Goal: Information Seeking & Learning: Learn about a topic

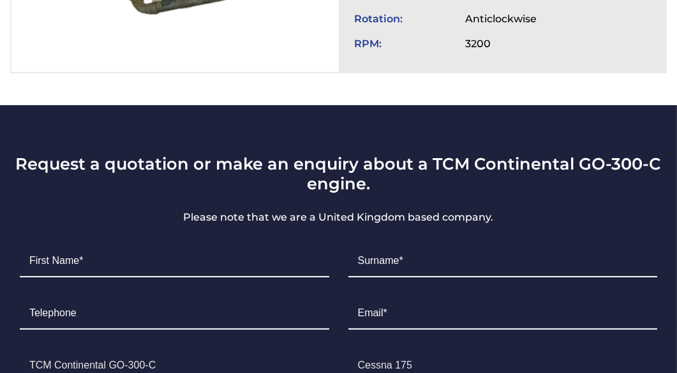
scroll to position [702, 0]
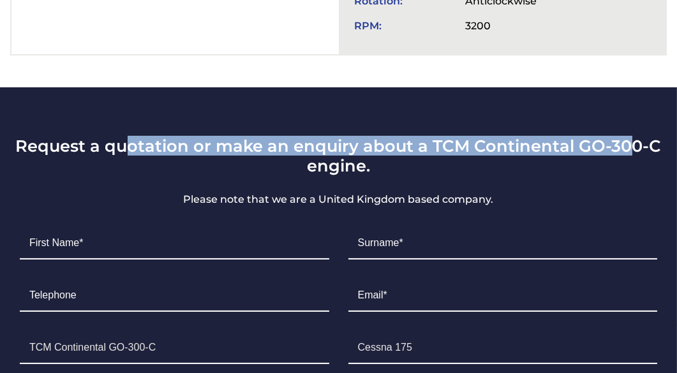
drag, startPoint x: 134, startPoint y: 118, endPoint x: 628, endPoint y: 121, distance: 494.5
click at [628, 136] on h3 "Request a quotation or make an enquiry about a TCM Continental GO-300-C engine." at bounding box center [338, 156] width 657 height 40
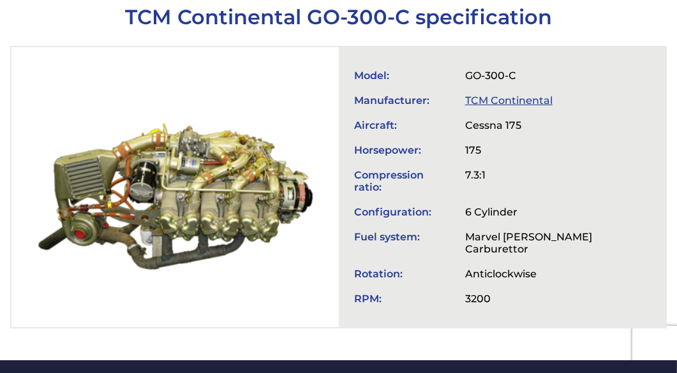
scroll to position [447, 0]
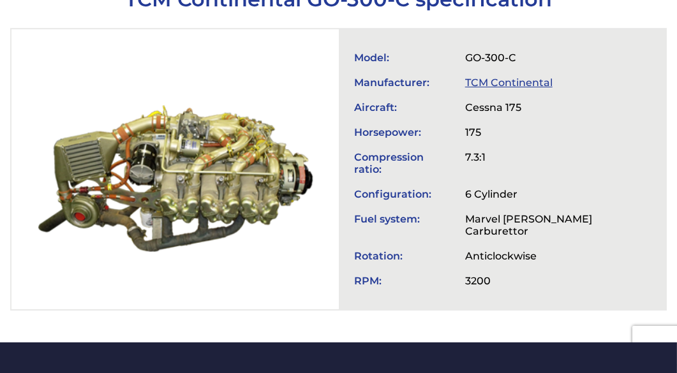
click at [479, 77] on link "TCM Continental" at bounding box center [508, 83] width 87 height 12
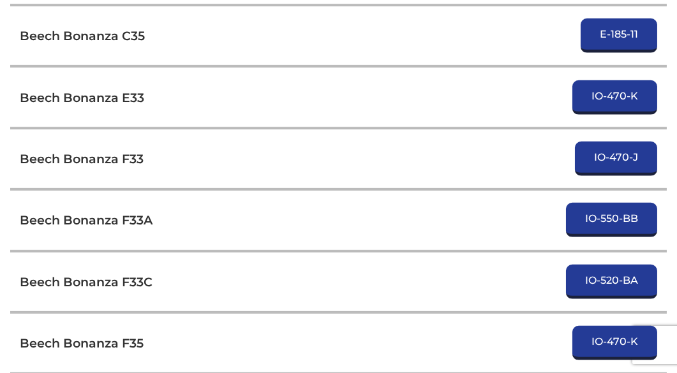
scroll to position [2689, 0]
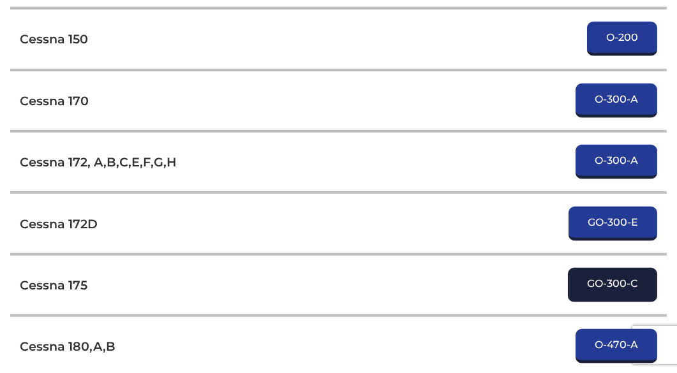
click at [581, 268] on link "GO-300-C" at bounding box center [612, 285] width 89 height 34
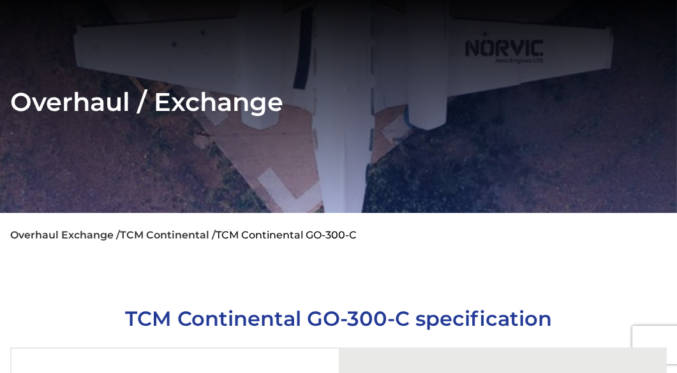
scroll to position [191, 0]
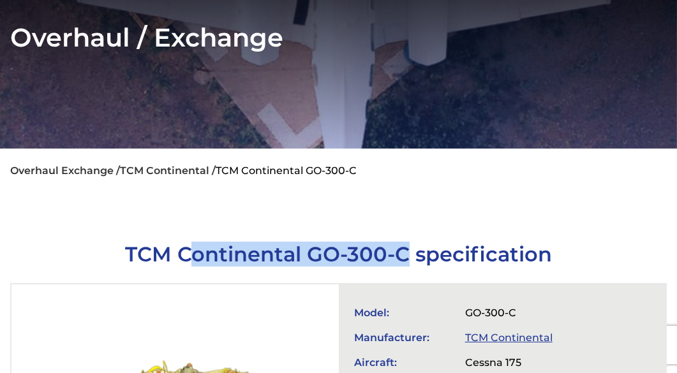
drag, startPoint x: 191, startPoint y: 248, endPoint x: 412, endPoint y: 241, distance: 220.9
click at [412, 242] on h1 "TCM Continental GO-300-C specification" at bounding box center [338, 254] width 657 height 25
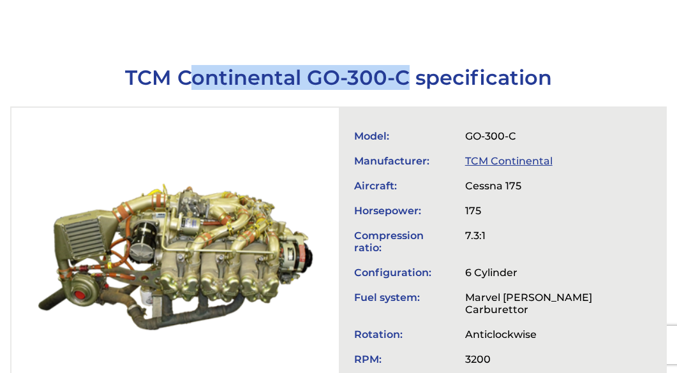
scroll to position [383, 0]
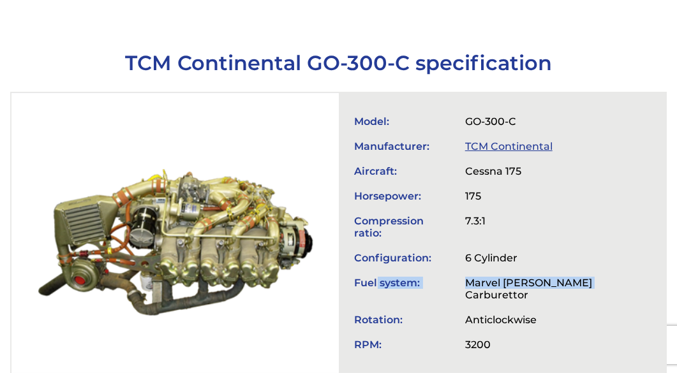
drag, startPoint x: 377, startPoint y: 271, endPoint x: 583, endPoint y: 264, distance: 206.2
click at [583, 271] on tr "Fuel system: Marvel Schebler Carburettor" at bounding box center [502, 289] width 308 height 37
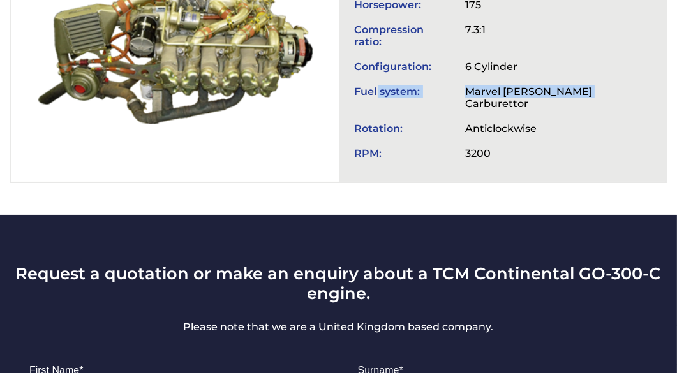
scroll to position [637, 0]
